Goal: Task Accomplishment & Management: Manage account settings

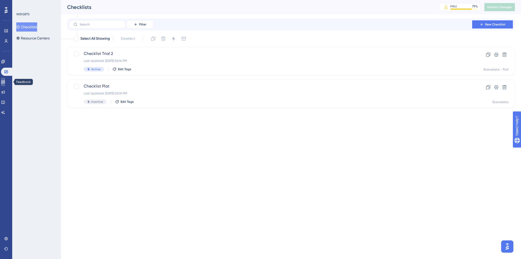
click at [5, 82] on icon at bounding box center [3, 82] width 4 height 3
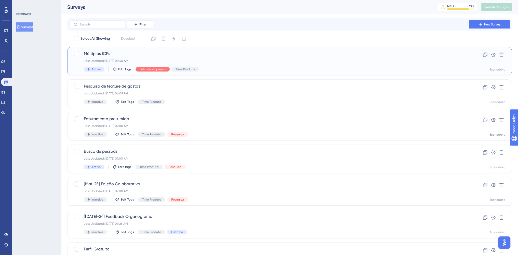
click at [275, 58] on div "Múltiplos ICPs Last Updated: 22 de ago. de 2025 09:40 AM Active Edit Tags Lista…" at bounding box center [269, 61] width 370 height 21
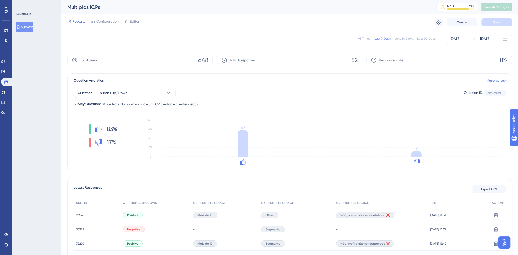
click at [116, 58] on div "Total Seen 648" at bounding box center [139, 60] width 145 height 10
click at [140, 95] on button "Question 1 - Thumbs Up/Down" at bounding box center [125, 93] width 102 height 10
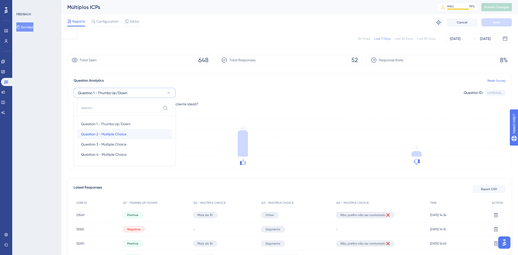
click at [114, 133] on span "Question 2 - Multiple Choice" at bounding box center [103, 134] width 45 height 6
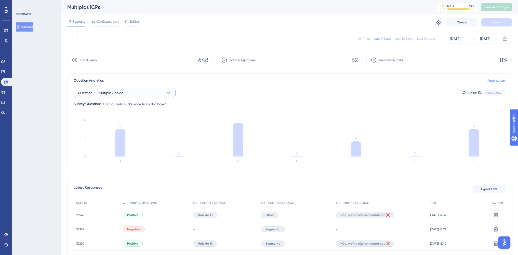
click at [143, 92] on button "Question 2 - Multiple Choice" at bounding box center [125, 93] width 102 height 10
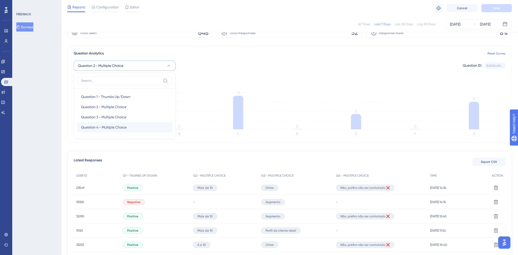
scroll to position [25, 0]
click at [116, 115] on span "Question 3 - Multiple Choice" at bounding box center [103, 117] width 45 height 6
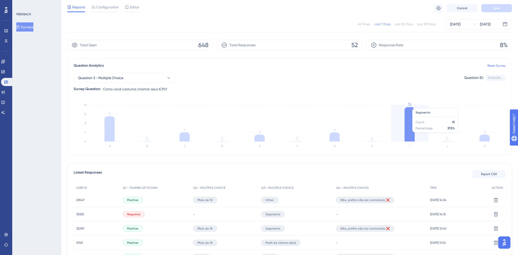
scroll to position [0, 0]
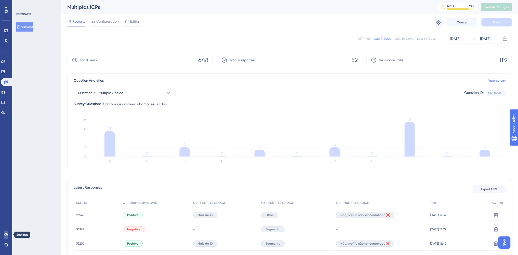
click at [7, 235] on icon at bounding box center [6, 235] width 4 height 4
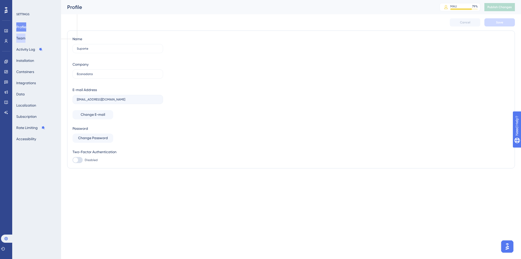
click at [25, 39] on button "Team" at bounding box center [20, 38] width 9 height 9
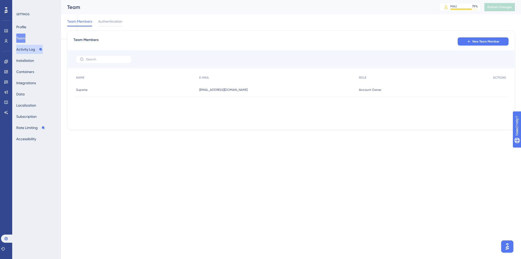
click at [26, 50] on button "Activity Log" at bounding box center [29, 49] width 26 height 9
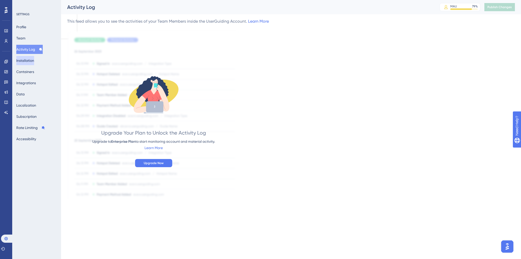
click at [24, 60] on button "Installation" at bounding box center [25, 60] width 18 height 9
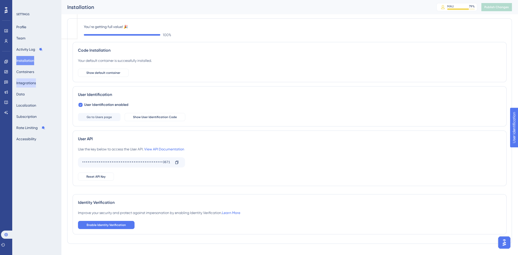
click at [24, 78] on button "Integrations" at bounding box center [26, 82] width 20 height 9
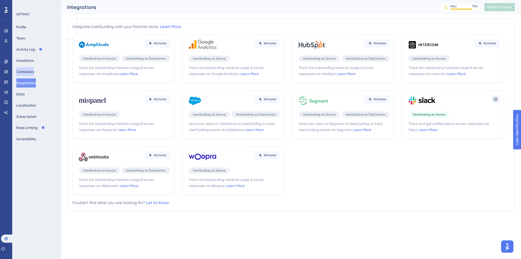
click at [25, 71] on button "Containers" at bounding box center [25, 71] width 18 height 9
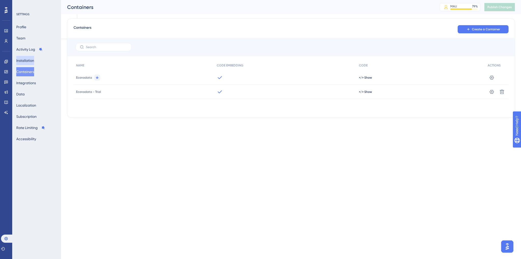
click at [26, 60] on button "Installation" at bounding box center [25, 60] width 18 height 9
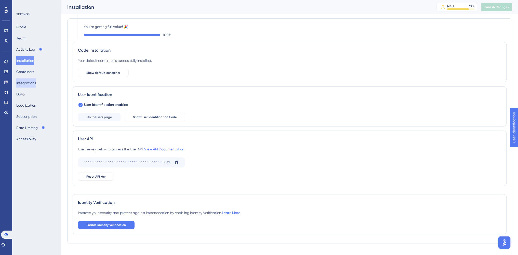
click at [21, 85] on button "Integrations" at bounding box center [26, 82] width 20 height 9
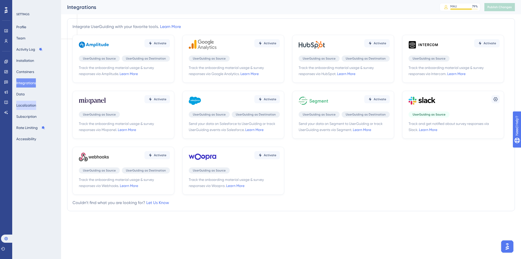
click at [23, 104] on button "Localization" at bounding box center [26, 105] width 20 height 9
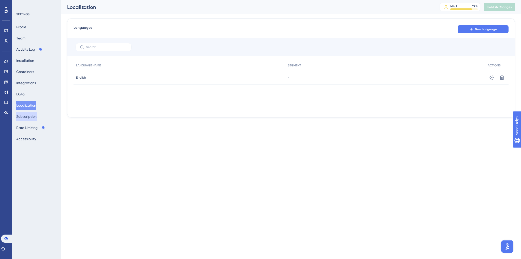
click at [25, 117] on button "Subscription" at bounding box center [26, 116] width 20 height 9
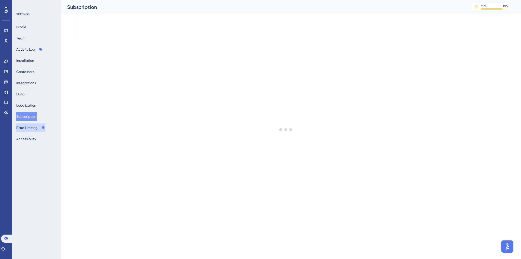
click at [27, 127] on button "Rate Limiting" at bounding box center [30, 127] width 29 height 9
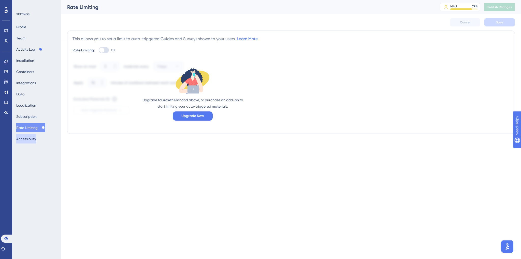
click at [27, 138] on button "Accessibility" at bounding box center [26, 138] width 20 height 9
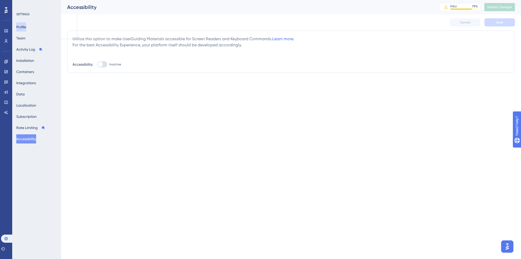
click at [26, 27] on button "Profile" at bounding box center [21, 26] width 10 height 9
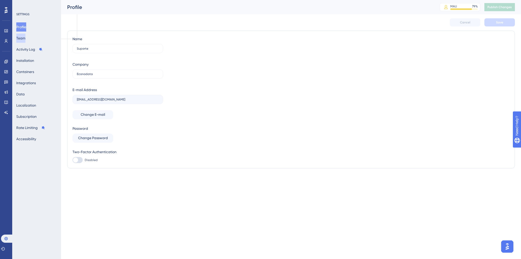
click at [24, 38] on button "Team" at bounding box center [20, 38] width 9 height 9
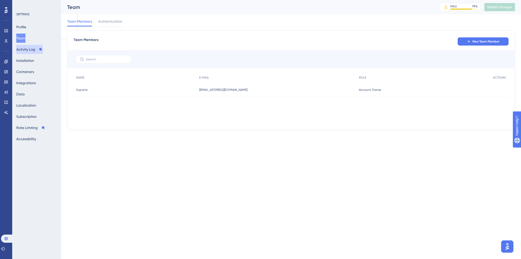
click at [23, 49] on button "Activity Log" at bounding box center [29, 49] width 26 height 9
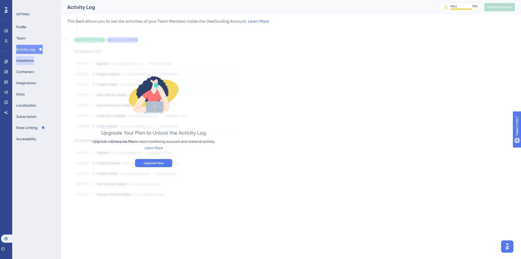
click at [25, 61] on button "Installation" at bounding box center [25, 60] width 18 height 9
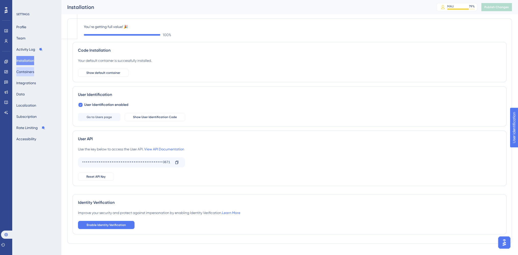
click at [24, 72] on button "Containers" at bounding box center [25, 71] width 18 height 9
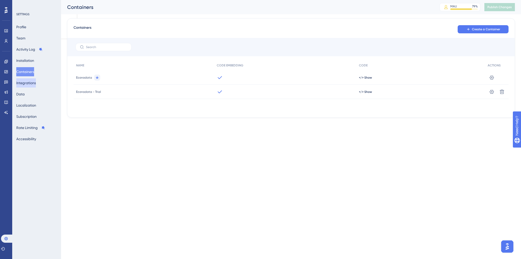
click at [24, 83] on button "Integrations" at bounding box center [26, 82] width 20 height 9
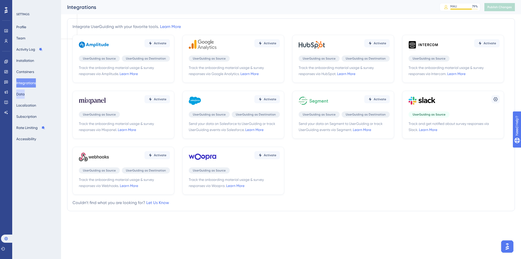
click at [22, 95] on button "Data" at bounding box center [20, 94] width 8 height 9
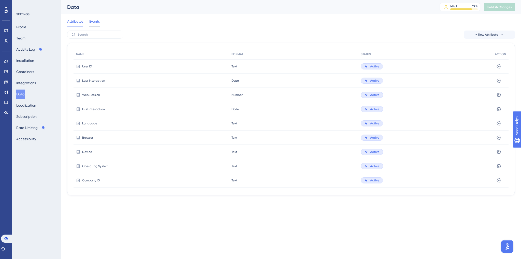
click at [91, 21] on span "Events" at bounding box center [94, 21] width 10 height 6
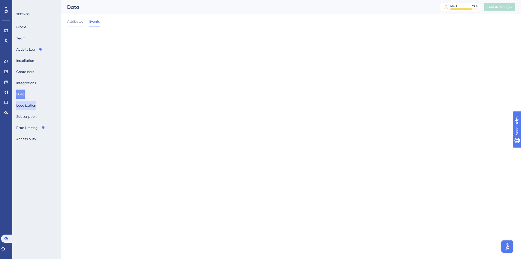
click at [30, 104] on button "Localization" at bounding box center [26, 105] width 20 height 9
click at [29, 105] on button "Localization" at bounding box center [26, 105] width 20 height 9
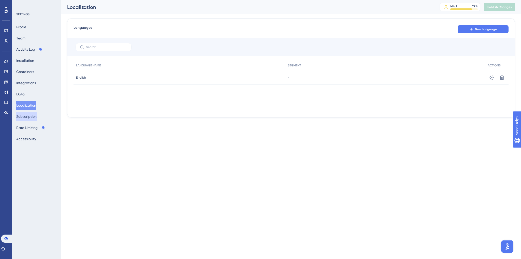
click at [27, 117] on button "Subscription" at bounding box center [26, 116] width 20 height 9
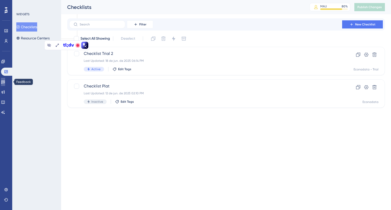
click at [5, 80] on icon at bounding box center [3, 82] width 4 height 4
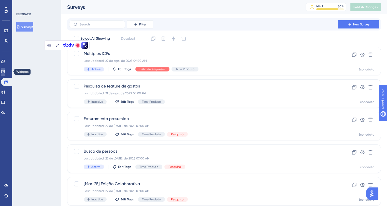
click at [5, 70] on icon at bounding box center [3, 72] width 4 height 4
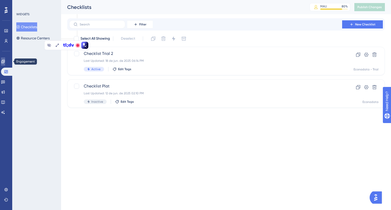
click at [0, 0] on link at bounding box center [0, 0] width 0 height 0
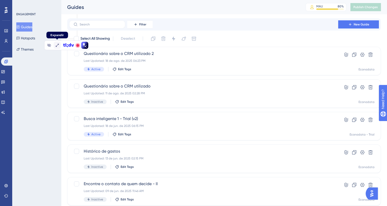
click at [56, 45] on icon at bounding box center [57, 45] width 4 height 4
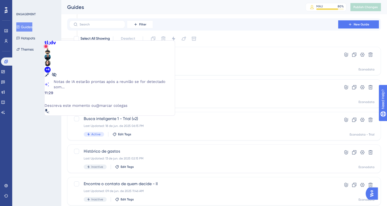
click at [50, 72] on icon at bounding box center [47, 74] width 5 height 5
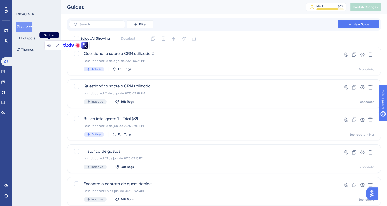
click at [49, 44] on icon at bounding box center [49, 45] width 4 height 3
click at [140, 25] on span "Filter" at bounding box center [142, 24] width 7 height 4
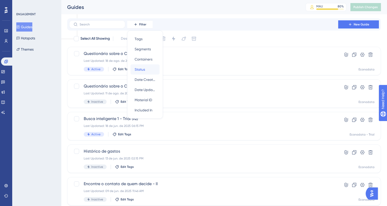
click at [145, 67] on span "Status" at bounding box center [140, 69] width 10 height 6
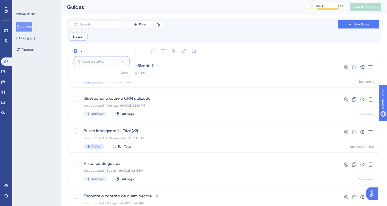
click at [99, 59] on span "Choose a status" at bounding box center [91, 61] width 26 height 6
click at [90, 76] on span "Active" at bounding box center [86, 77] width 10 height 6
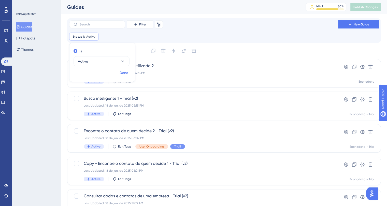
click at [122, 73] on span "Done" at bounding box center [124, 73] width 9 height 6
click at [143, 24] on span "Filter" at bounding box center [142, 24] width 7 height 4
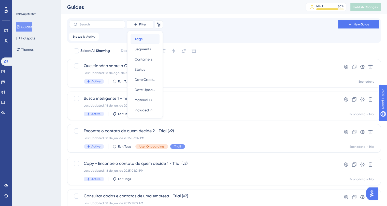
click at [144, 41] on div "Tags Tags" at bounding box center [145, 39] width 21 height 10
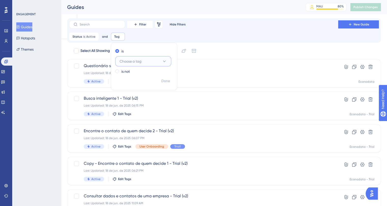
click at [130, 60] on span "Choose a tag" at bounding box center [131, 61] width 22 height 6
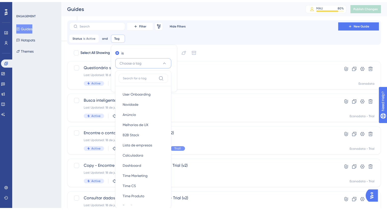
scroll to position [34, 0]
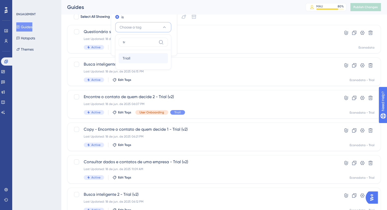
type input "tr"
click at [128, 56] on span "Triall" at bounding box center [127, 58] width 8 height 6
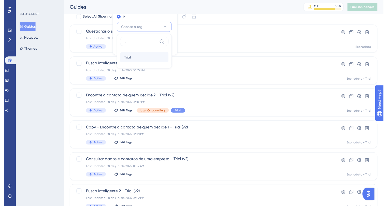
scroll to position [0, 0]
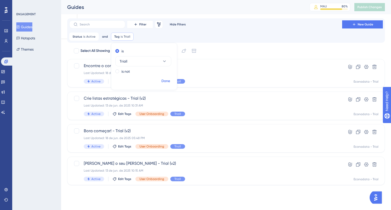
click at [165, 79] on span "Done" at bounding box center [165, 81] width 9 height 6
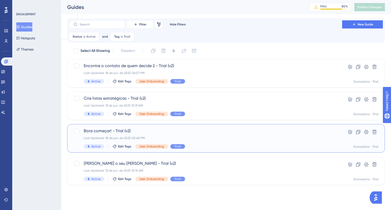
click at [207, 137] on div "Last Updated: 18 de jun. de 2025 05:48 PM" at bounding box center [206, 138] width 244 height 4
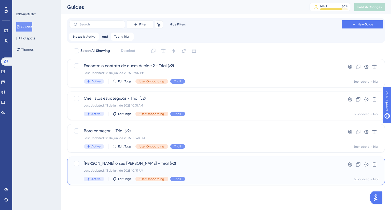
click at [215, 166] on span "[PERSON_NAME] o seu [PERSON_NAME] - Trial (v2)" at bounding box center [206, 164] width 244 height 6
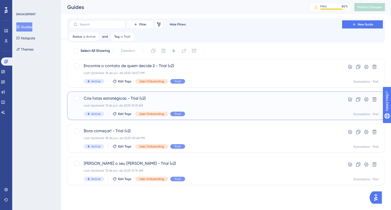
click at [212, 105] on div "Last Updated: 13 de jun. de 2025 10:31 AM" at bounding box center [206, 106] width 244 height 4
click at [213, 71] on div "Last Updated: 18 de jun. de 2025 06:07 PM" at bounding box center [206, 73] width 244 height 4
click at [212, 77] on div "Encontre o contato de quem decide 2 - Trial (v2) Last Updated: 18 de jun. de 20…" at bounding box center [206, 73] width 244 height 21
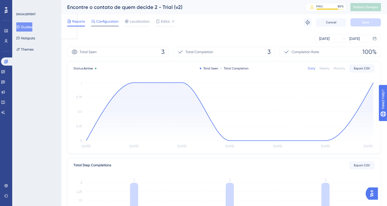
click at [115, 20] on span "Configuration" at bounding box center [107, 21] width 22 height 6
click at [326, 39] on div "[DATE]" at bounding box center [324, 39] width 10 height 6
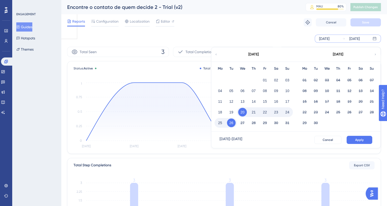
click at [216, 53] on icon at bounding box center [216, 54] width 3 height 5
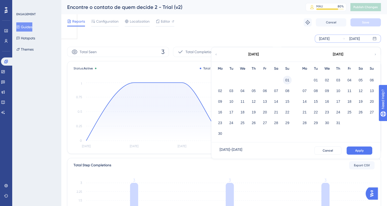
click at [289, 79] on button "01" at bounding box center [287, 80] width 9 height 9
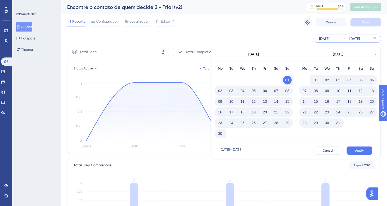
click at [374, 53] on icon at bounding box center [375, 54] width 3 height 5
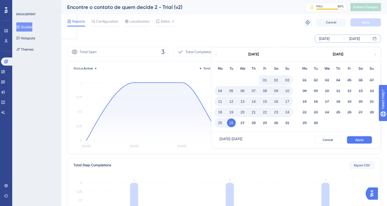
click at [356, 139] on span "Apply" at bounding box center [359, 140] width 8 height 4
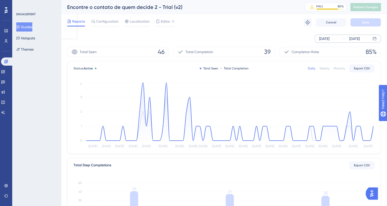
click at [32, 26] on button "Guides" at bounding box center [24, 26] width 16 height 9
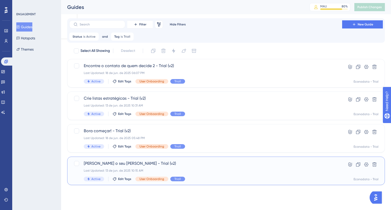
click at [223, 168] on div "[PERSON_NAME] o seu [PERSON_NAME] - Trial (v2) Last Updated: 13 de jun. de 2025…" at bounding box center [206, 171] width 244 height 21
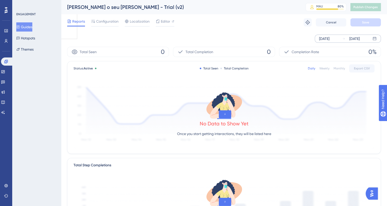
click at [330, 39] on div "[DATE]" at bounding box center [324, 39] width 10 height 6
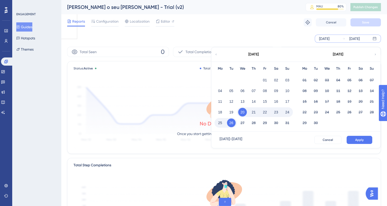
click at [217, 52] on icon at bounding box center [216, 54] width 3 height 5
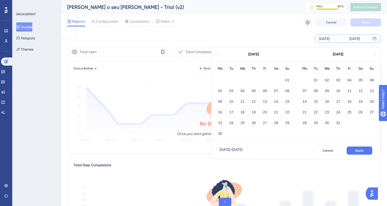
click at [216, 52] on icon at bounding box center [216, 54] width 3 height 5
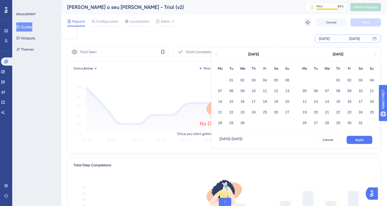
click at [216, 52] on icon at bounding box center [216, 54] width 3 height 5
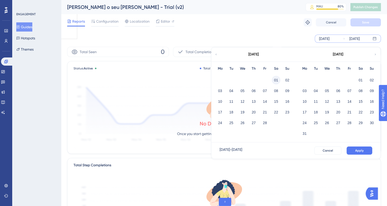
click at [274, 80] on button "01" at bounding box center [276, 80] width 9 height 9
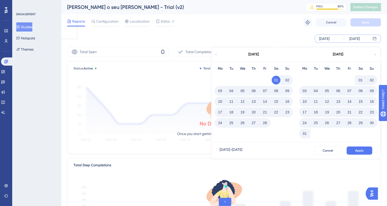
click at [357, 149] on span "Apply" at bounding box center [359, 151] width 8 height 4
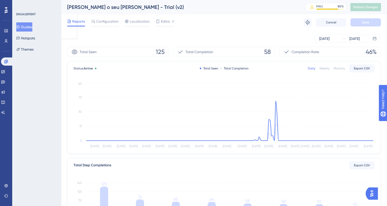
click at [20, 28] on icon at bounding box center [18, 27] width 4 height 4
